Goal: Task Accomplishment & Management: Manage account settings

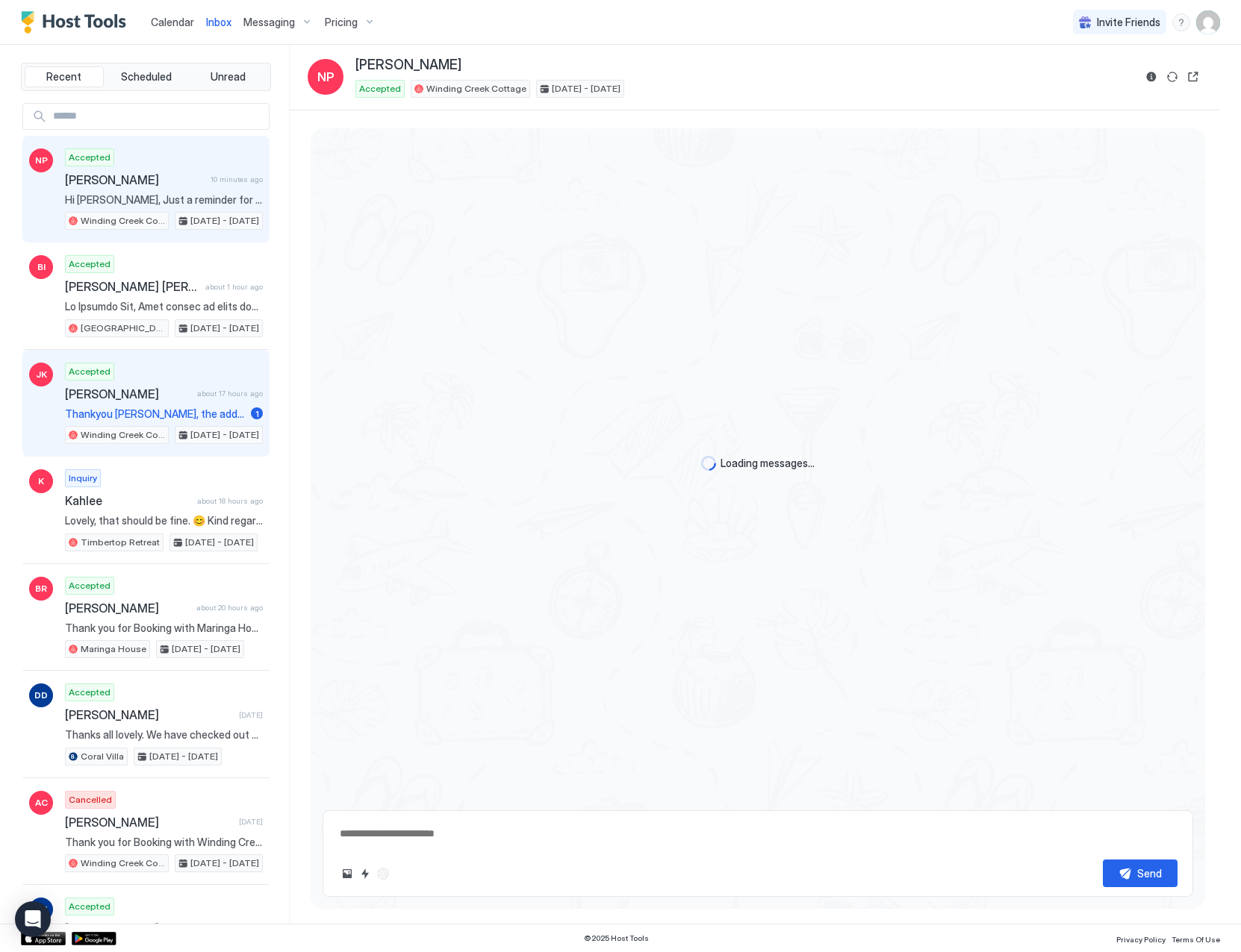
click at [149, 400] on span "[PERSON_NAME]" at bounding box center [128, 394] width 127 height 15
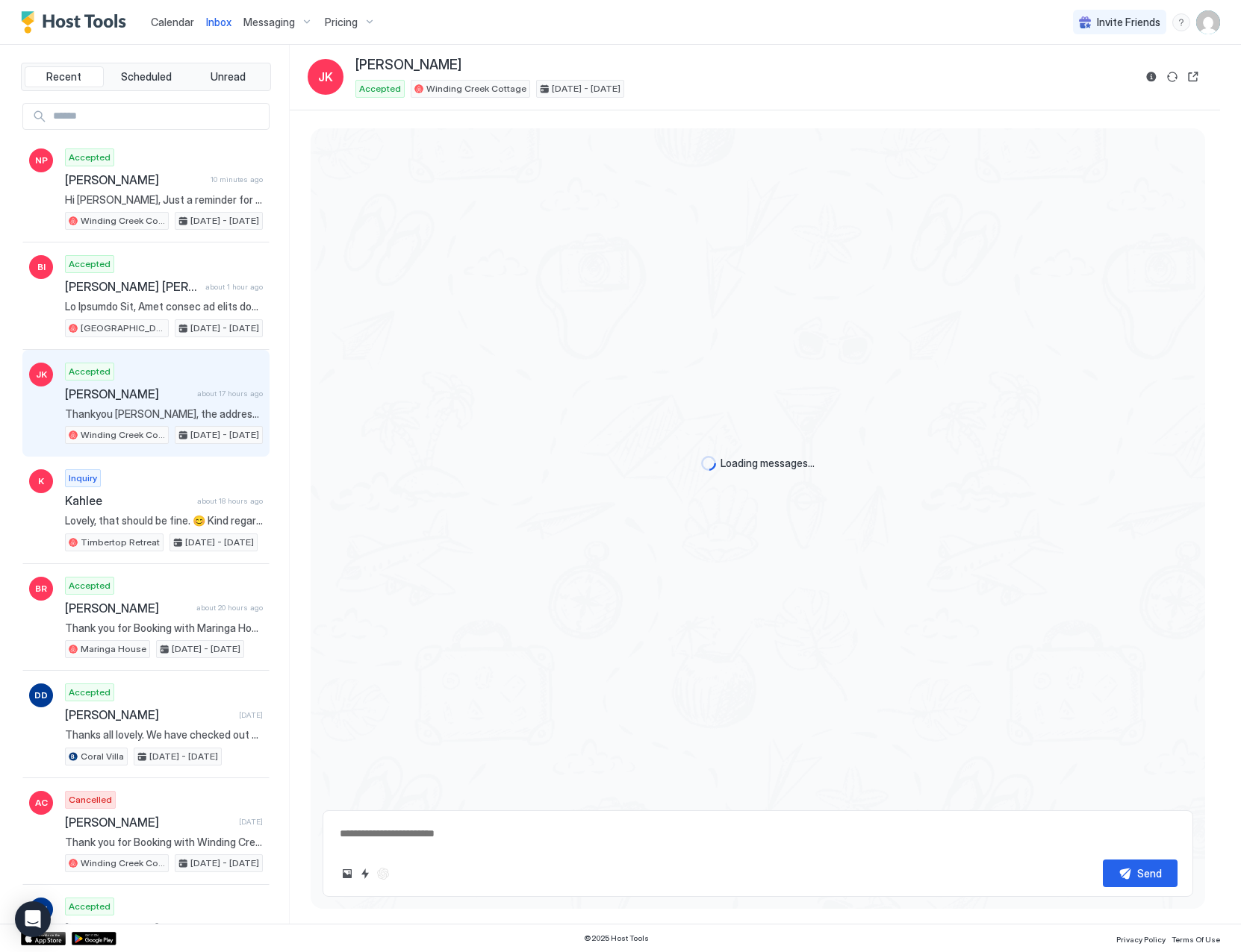
scroll to position [1340, 0]
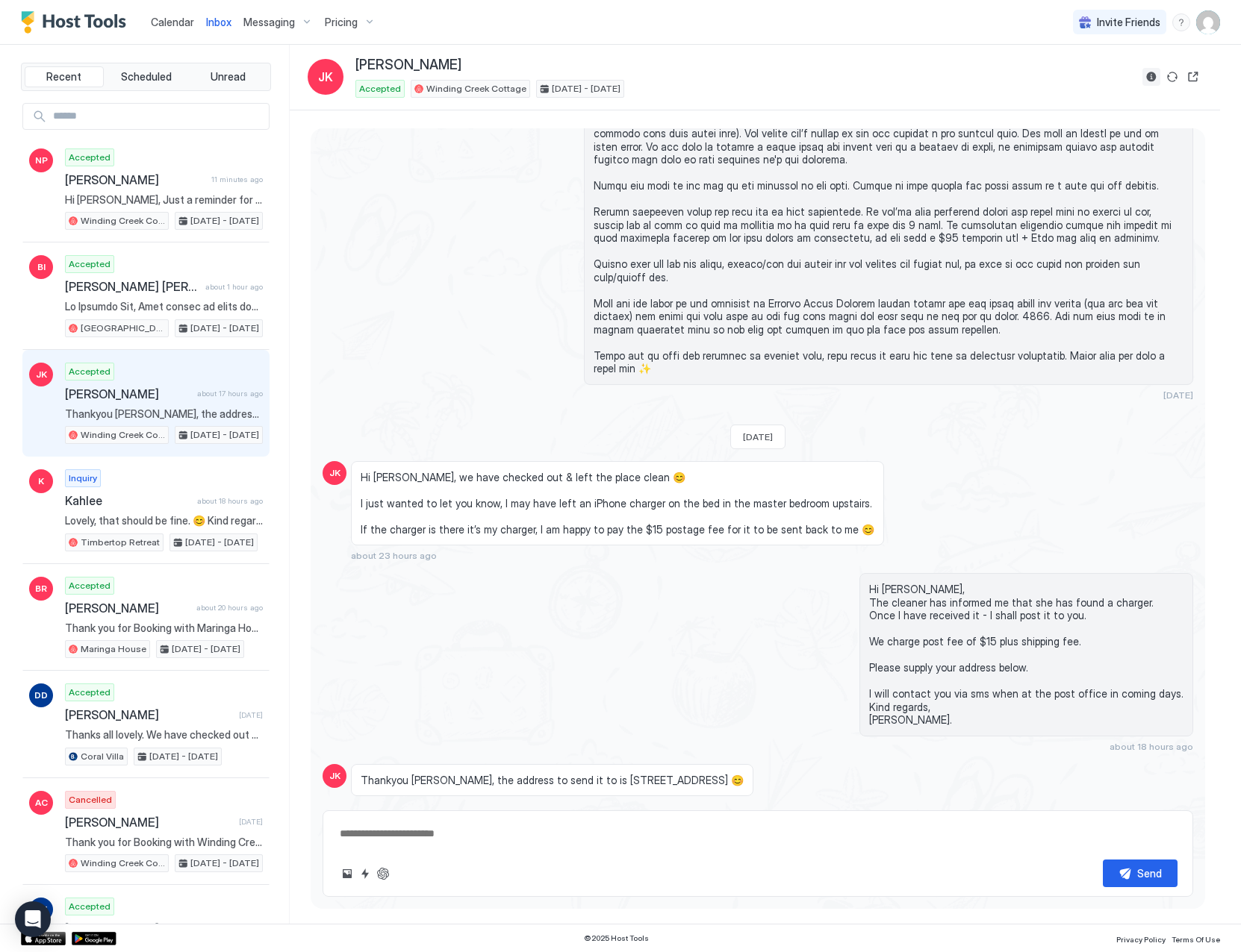
click at [1153, 76] on button "Reservation information" at bounding box center [1151, 77] width 18 height 18
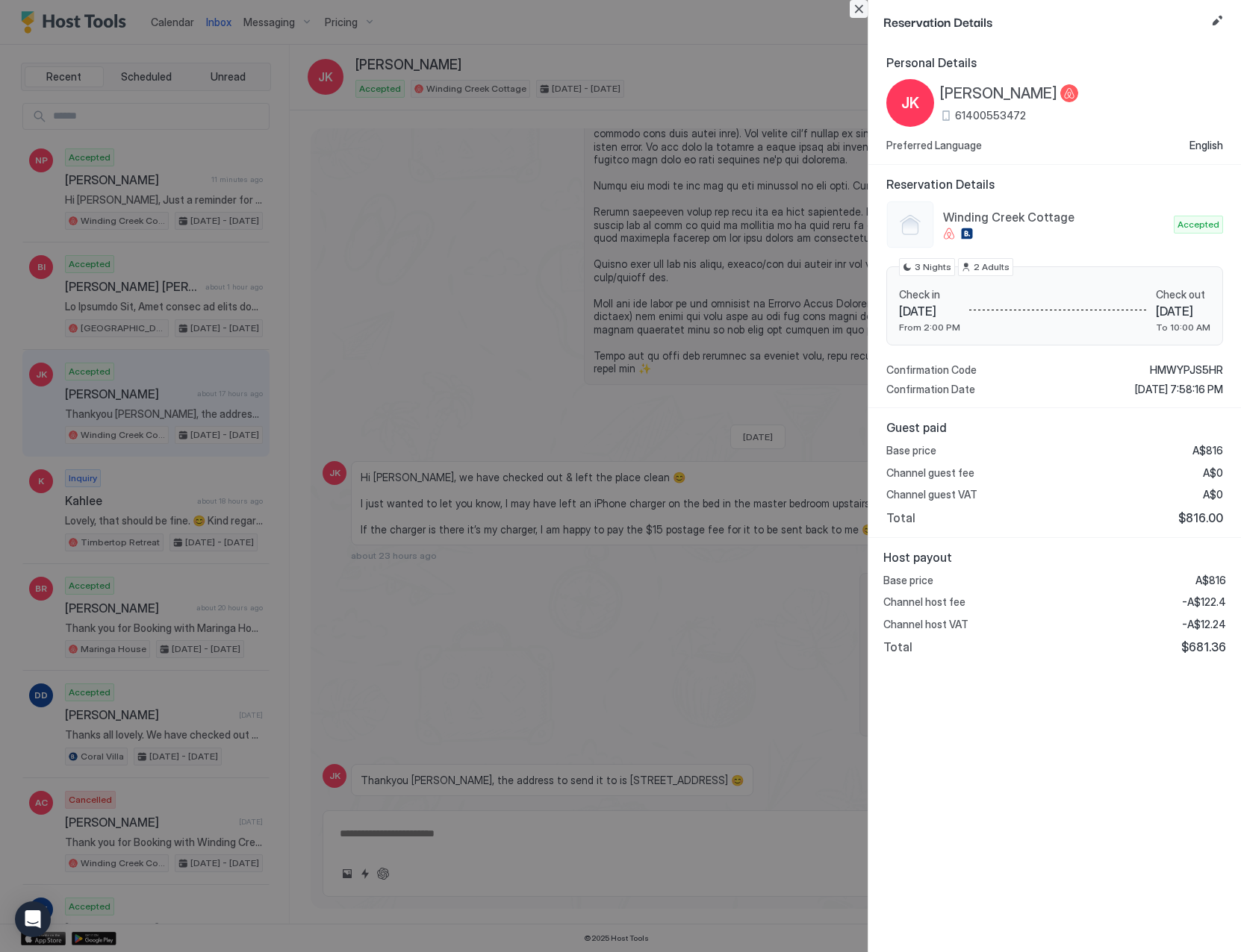
click at [859, 9] on button "Close" at bounding box center [859, 9] width 18 height 18
type textarea "*"
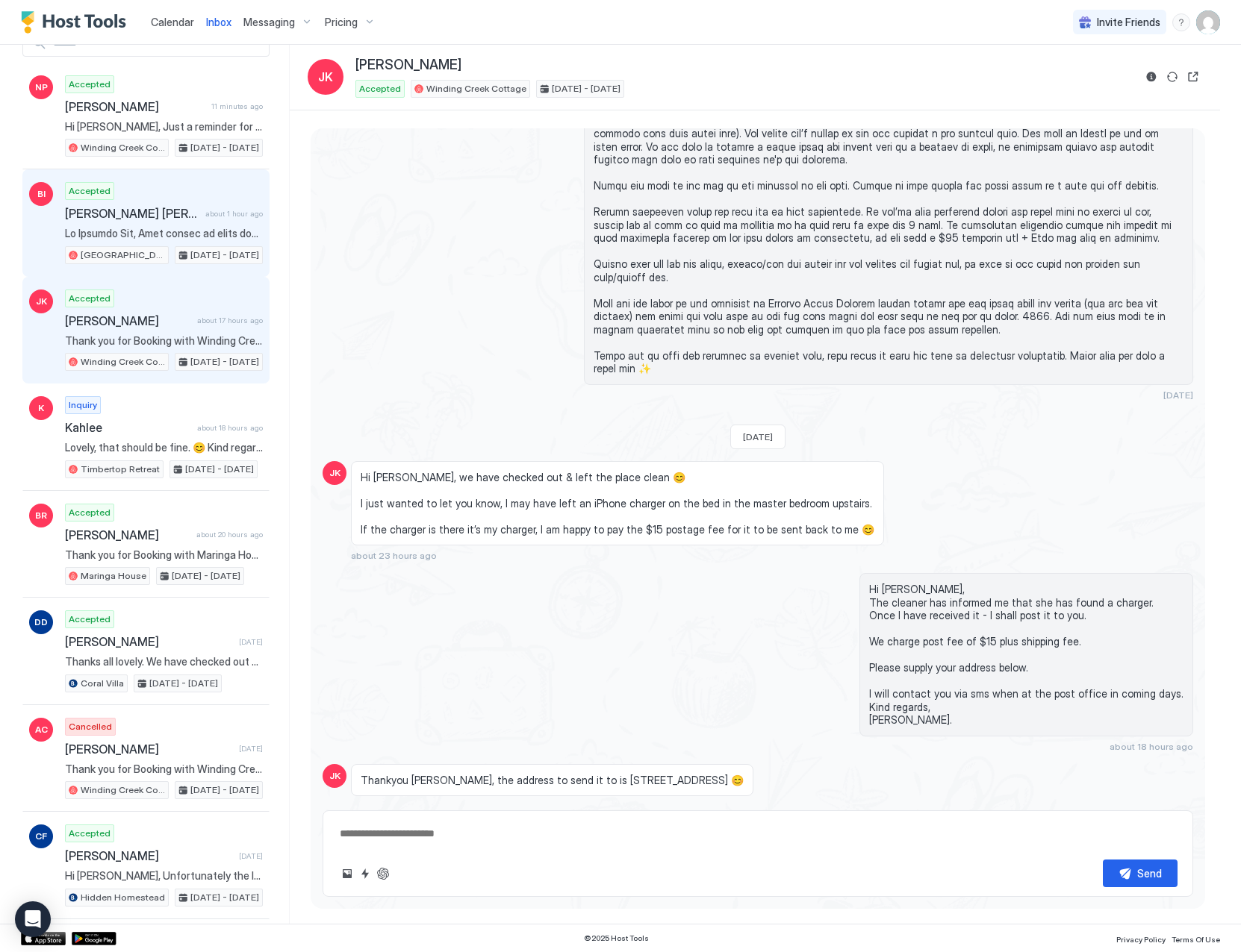
scroll to position [0, 0]
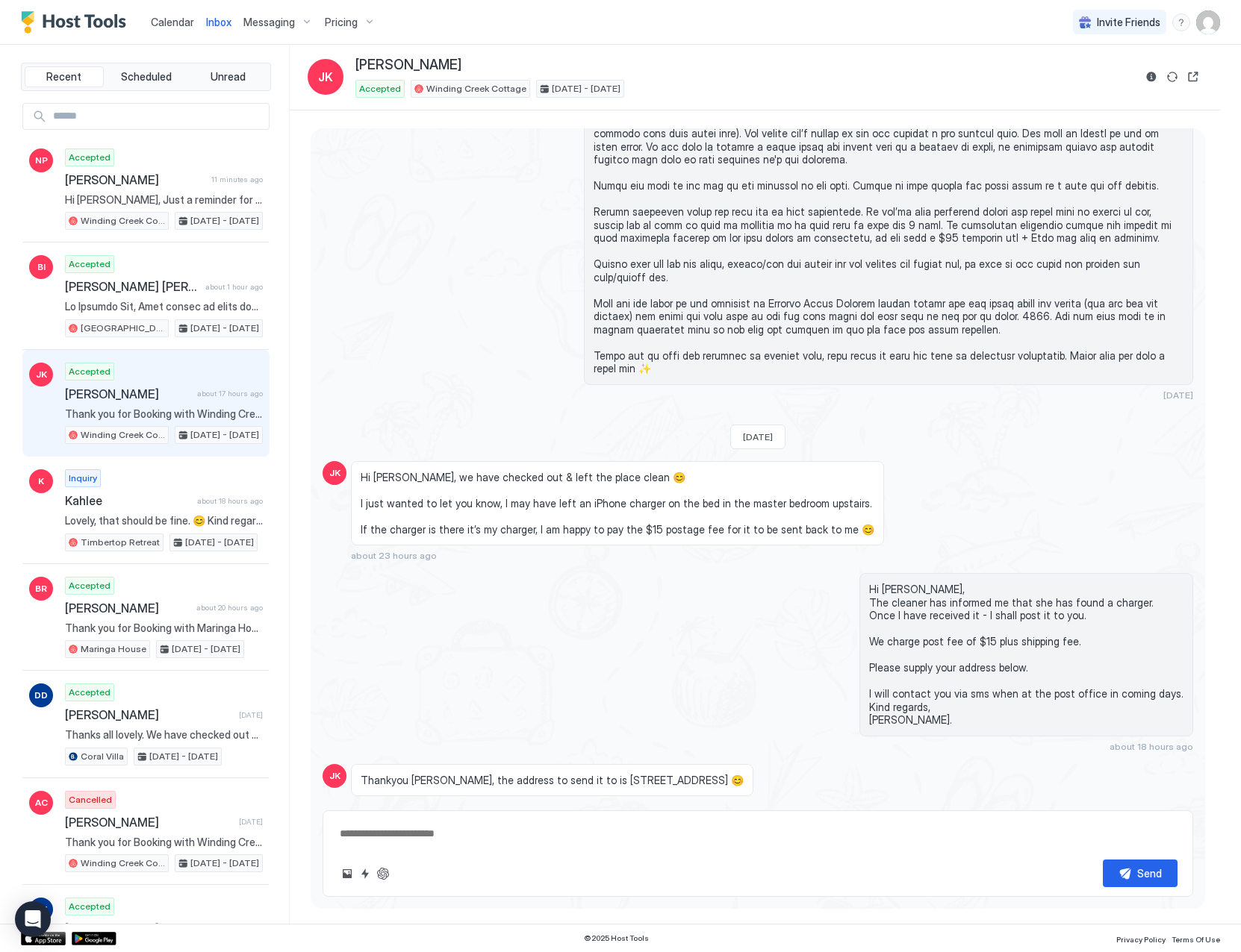
click at [157, 22] on span "Calendar" at bounding box center [172, 22] width 43 height 12
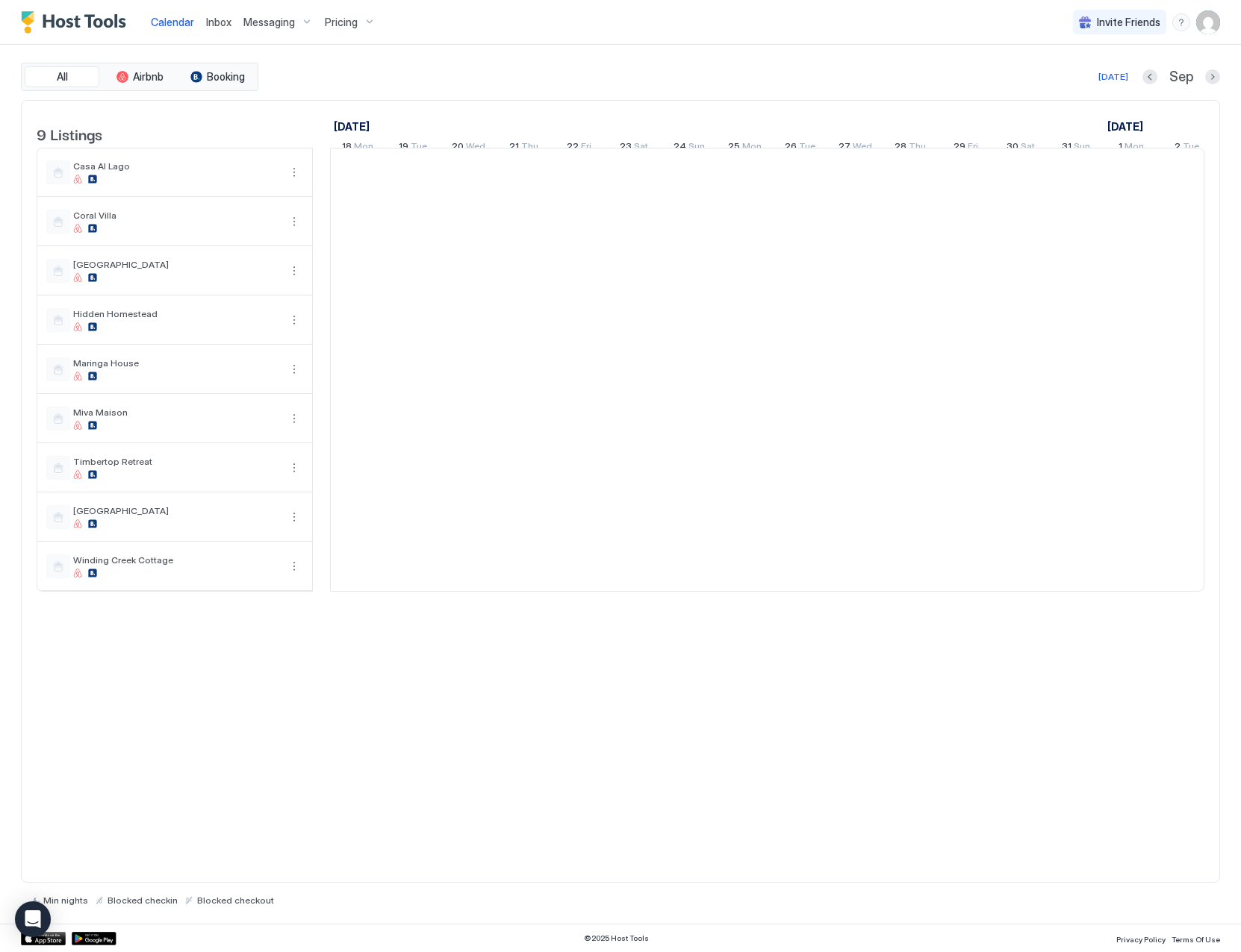
scroll to position [0, 829]
